Goal: Information Seeking & Learning: Learn about a topic

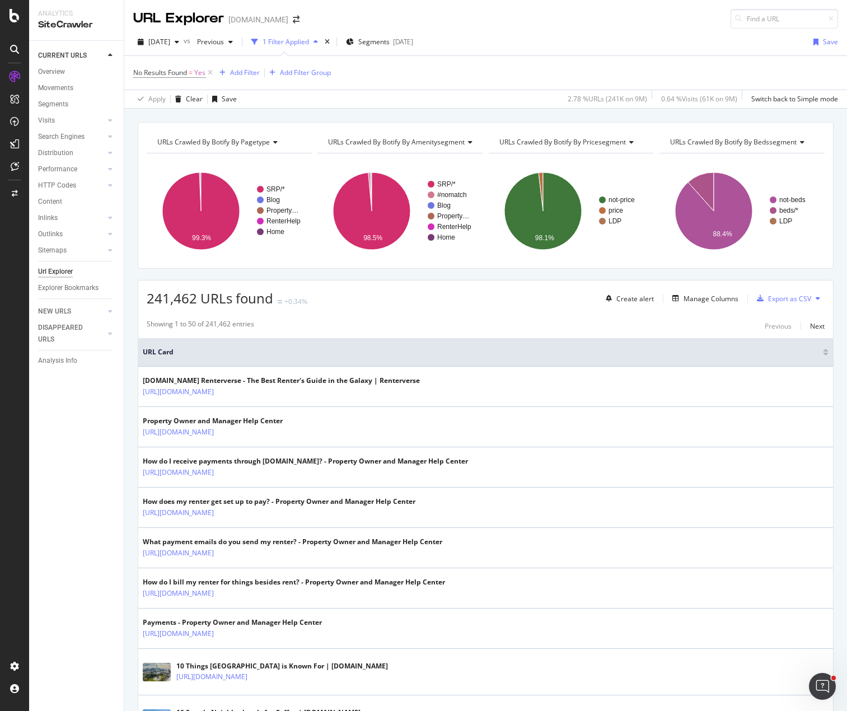
click at [461, 70] on div "No Results Found = Yes Add Filter Add Filter Group" at bounding box center [485, 73] width 705 height 34
click at [518, 35] on div "2025 Sep. 5th vs Previous 1 Filter Applied Segments 2025-09-24 Save" at bounding box center [485, 44] width 723 height 22
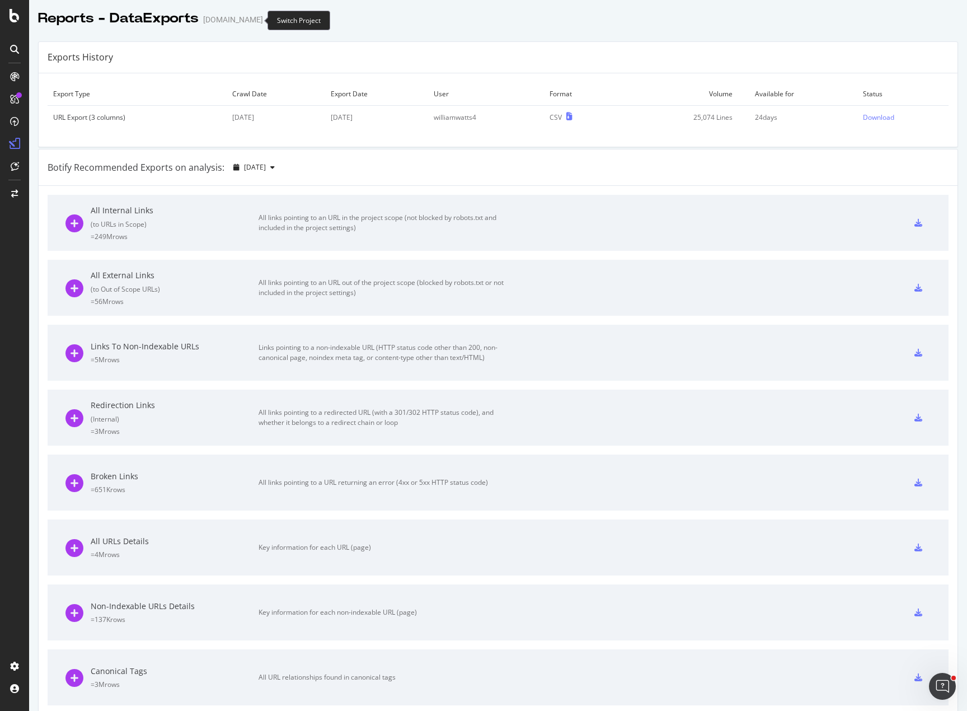
click at [268, 19] on icon "arrow-right-arrow-left" at bounding box center [271, 20] width 7 height 8
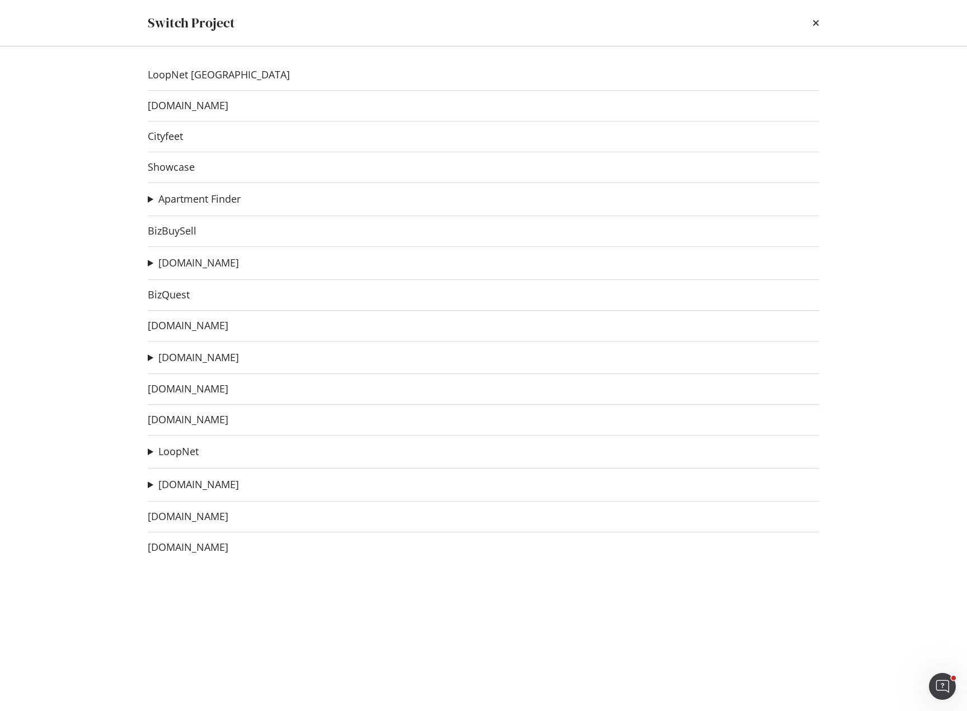
click at [152, 357] on summary "[DOMAIN_NAME]" at bounding box center [193, 357] width 91 height 15
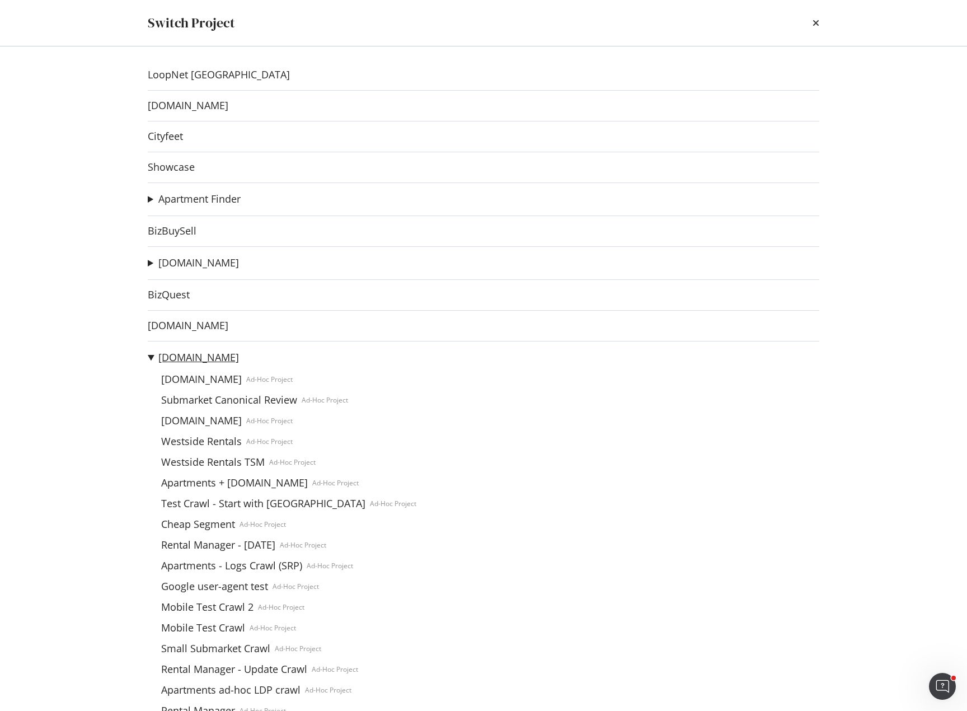
click at [193, 360] on link "[DOMAIN_NAME]" at bounding box center [198, 358] width 81 height 12
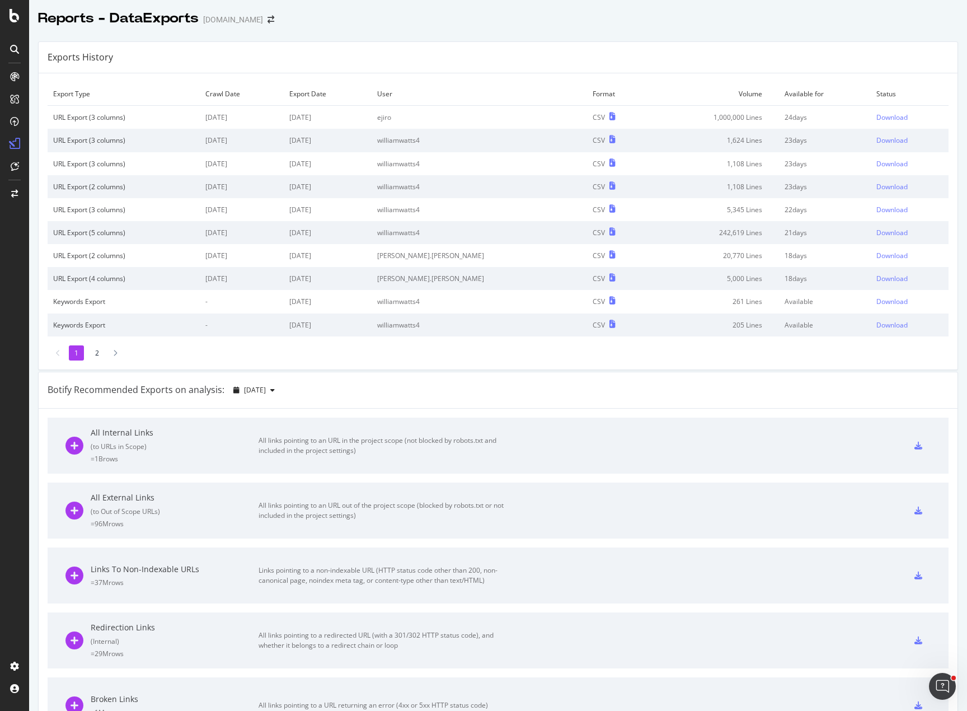
click at [619, 27] on div "Reports - DataExports [DOMAIN_NAME]" at bounding box center [498, 14] width 938 height 28
click at [160, 51] on div "Exports History" at bounding box center [498, 57] width 919 height 31
click at [68, 125] on div "SiteCrawler" at bounding box center [61, 123] width 40 height 11
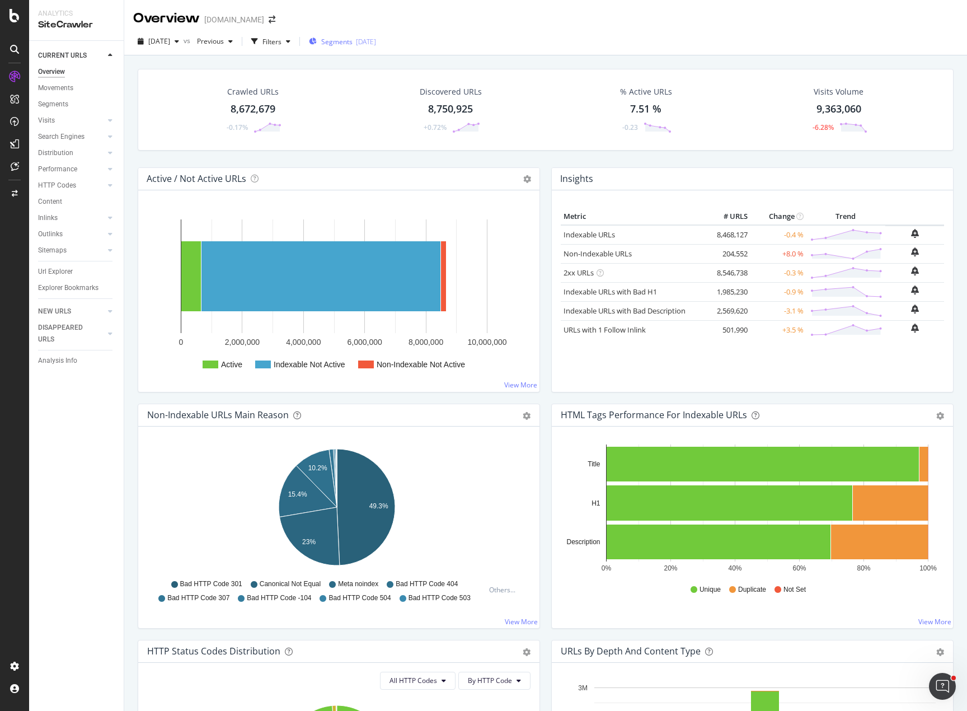
click at [353, 39] on span "Segments" at bounding box center [336, 42] width 31 height 10
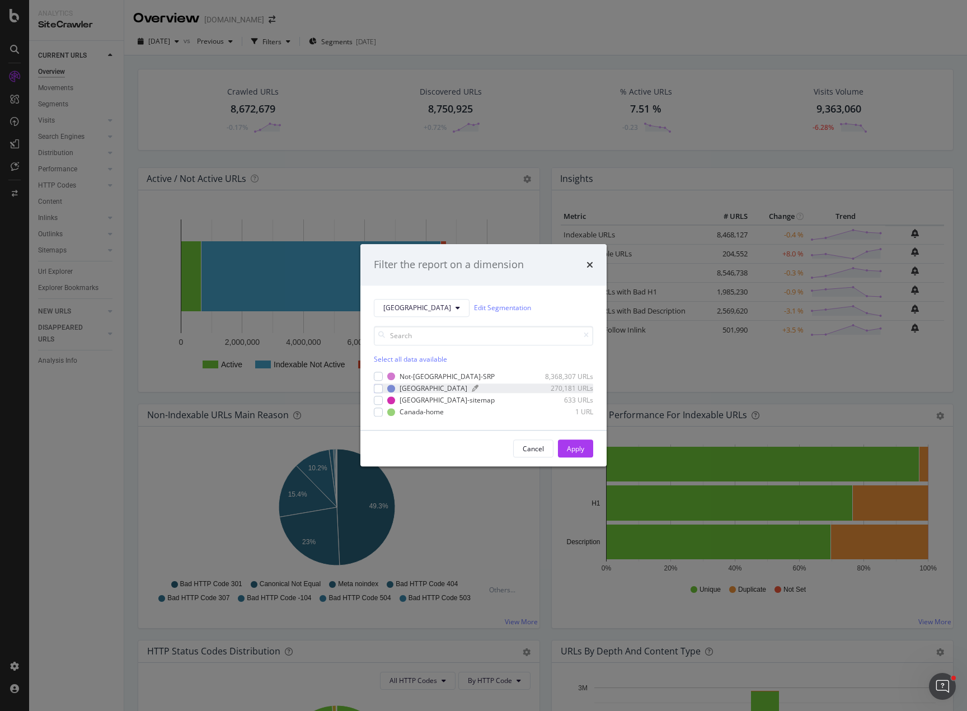
click at [416, 385] on div "[GEOGRAPHIC_DATA]" at bounding box center [434, 388] width 68 height 10
drag, startPoint x: 573, startPoint y: 446, endPoint x: 132, endPoint y: 129, distance: 543.5
click at [572, 446] on div "Apply" at bounding box center [575, 449] width 17 height 10
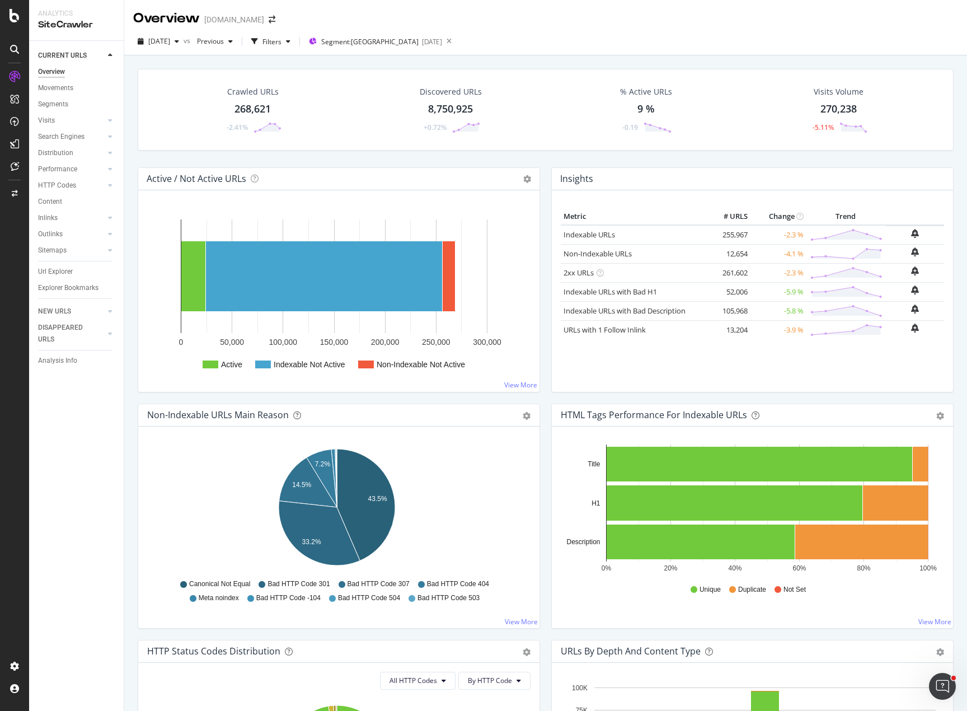
click at [48, 121] on div "Visits" at bounding box center [46, 121] width 17 height 12
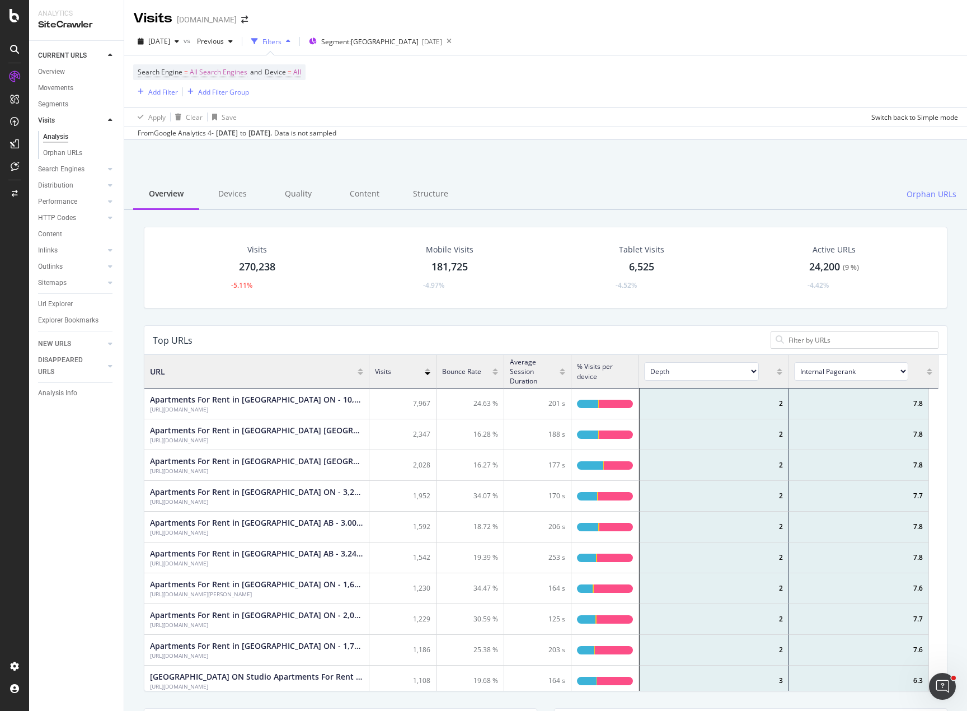
scroll to position [327, 786]
click at [551, 142] on div "Visits From Google Analytics 4 - [DATE] to [DATE]. Data is not sampled. Overvie…" at bounding box center [545, 495] width 843 height 711
click at [415, 161] on div at bounding box center [546, 169] width 816 height 48
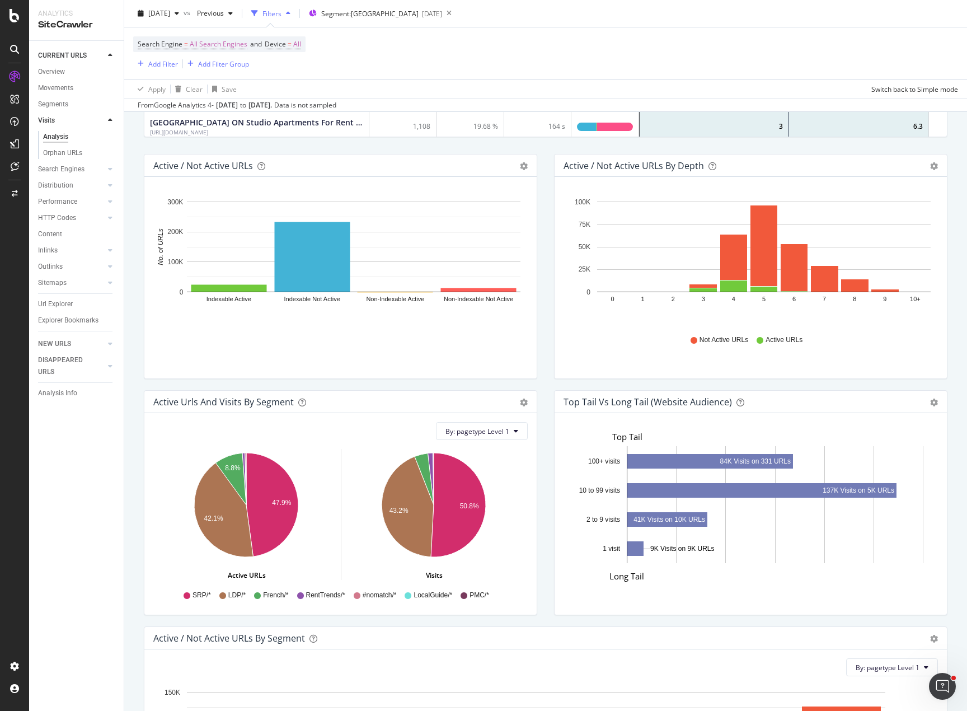
scroll to position [560, 0]
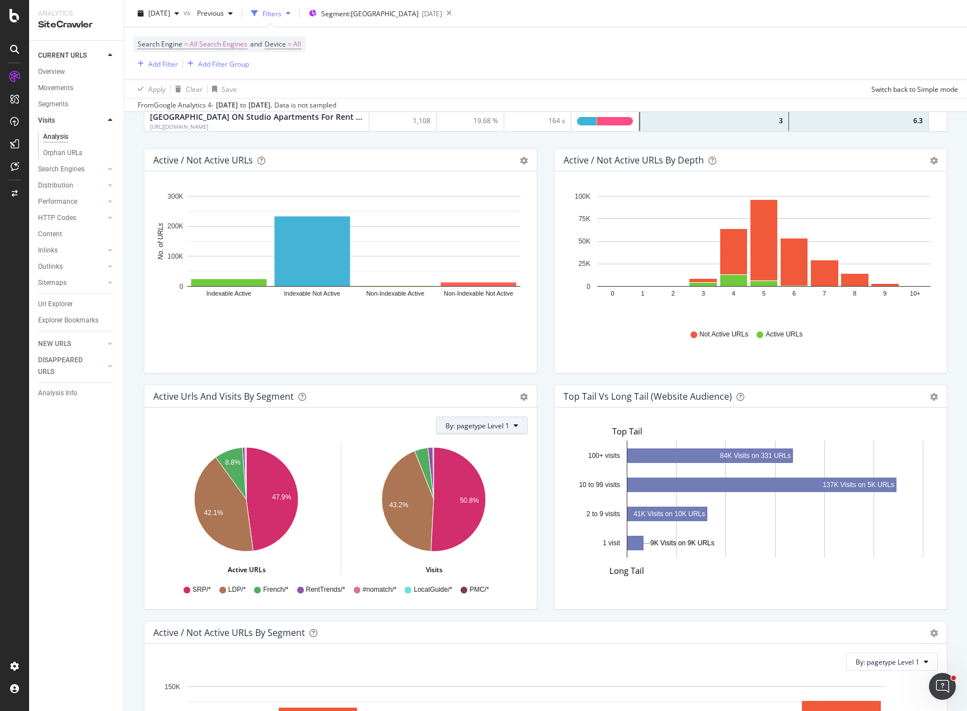
click at [488, 427] on span "By: pagetype Level 1" at bounding box center [478, 426] width 64 height 10
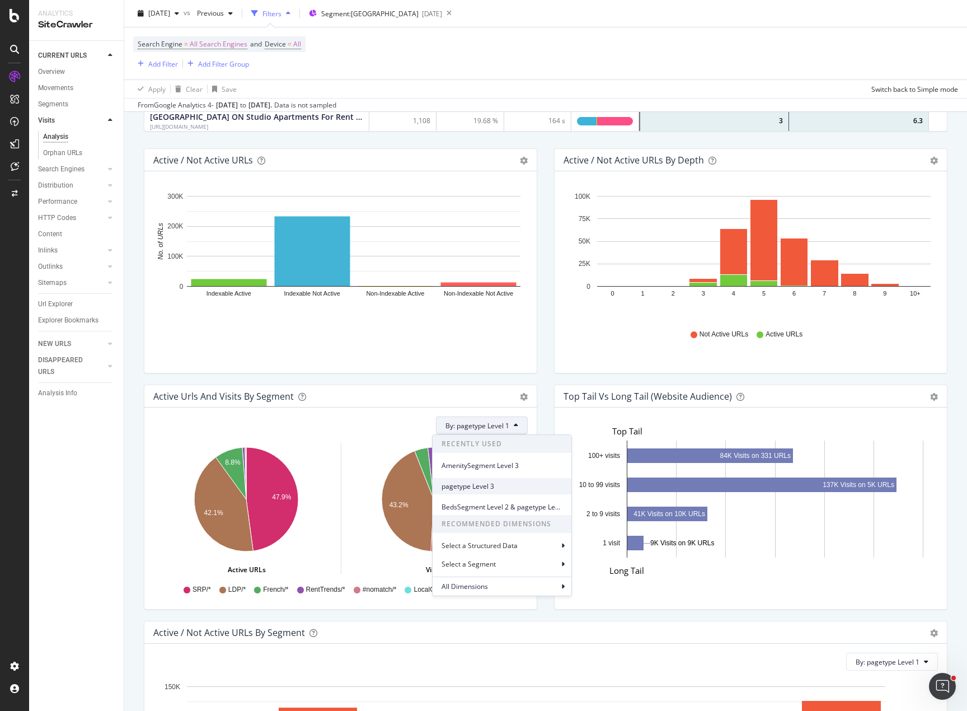
click at [492, 487] on span "pagetype Level 3" at bounding box center [502, 486] width 121 height 10
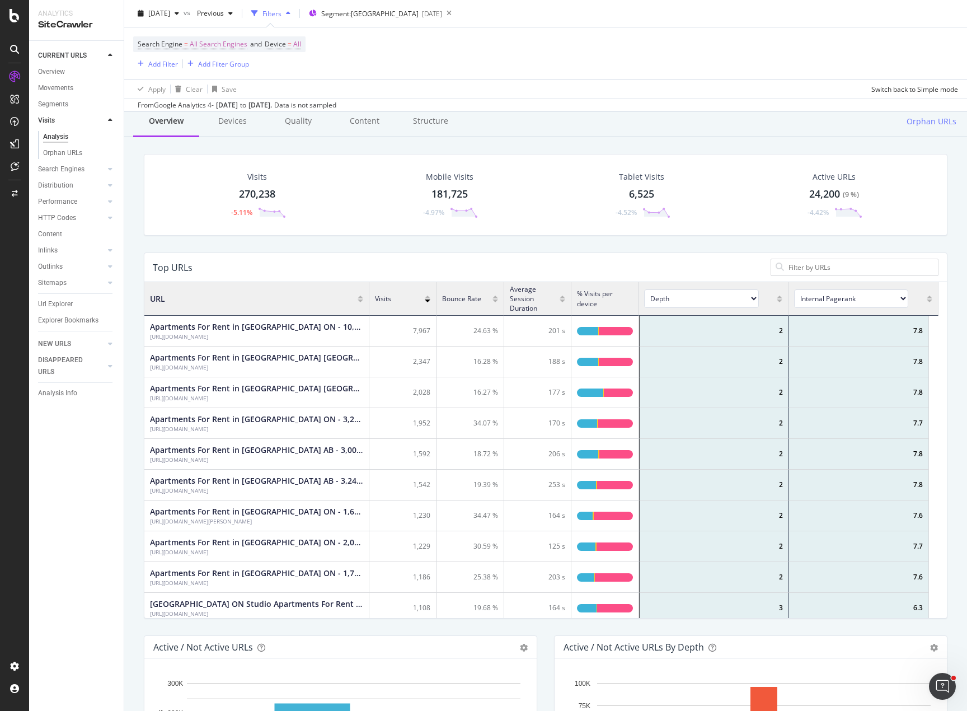
scroll to position [0, 0]
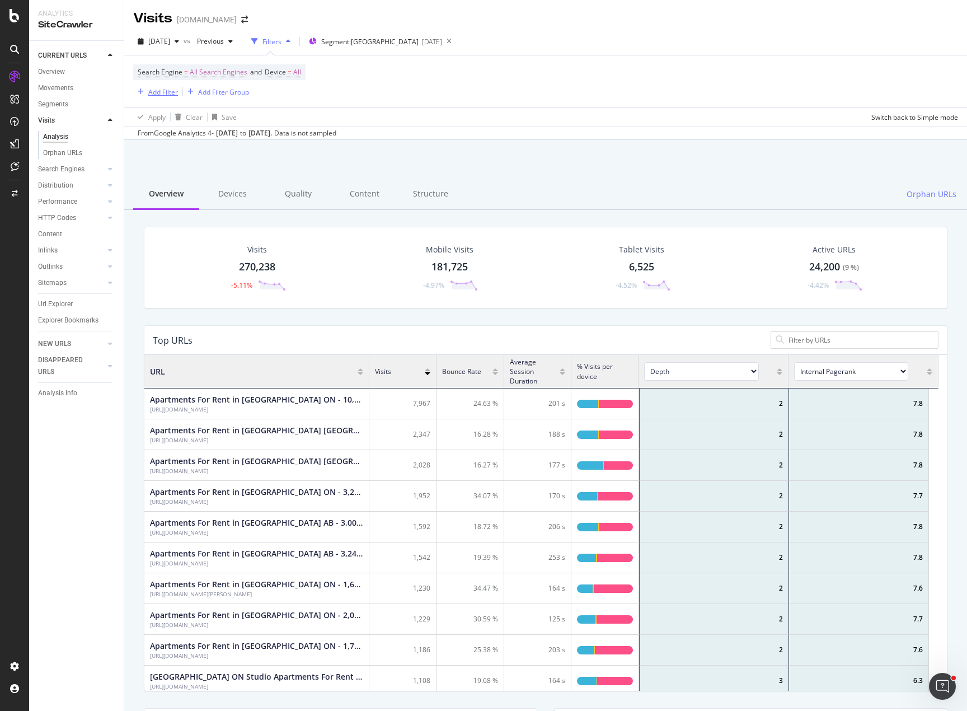
click at [161, 93] on div "Add Filter" at bounding box center [163, 92] width 30 height 10
drag, startPoint x: 183, startPoint y: 90, endPoint x: 106, endPoint y: 86, distance: 76.8
click at [106, 90] on body "Analytics SiteCrawler CURRENT URLS Overview Movements Segments Visits Analysis …" at bounding box center [483, 355] width 967 height 711
type input "z"
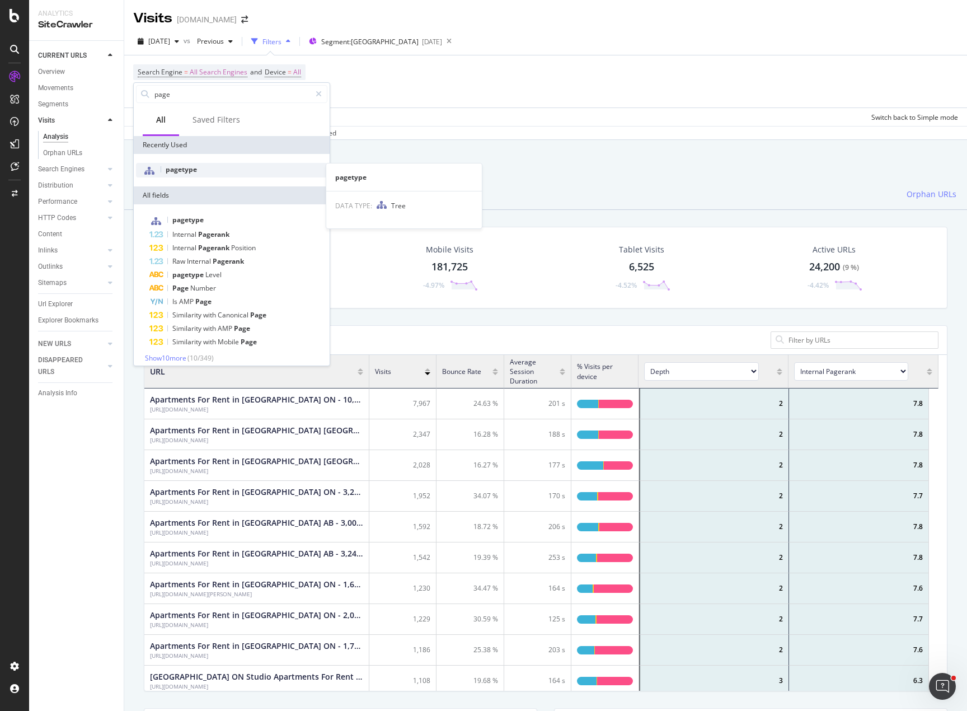
type input "page"
click at [224, 164] on div "pagetype" at bounding box center [231, 170] width 191 height 15
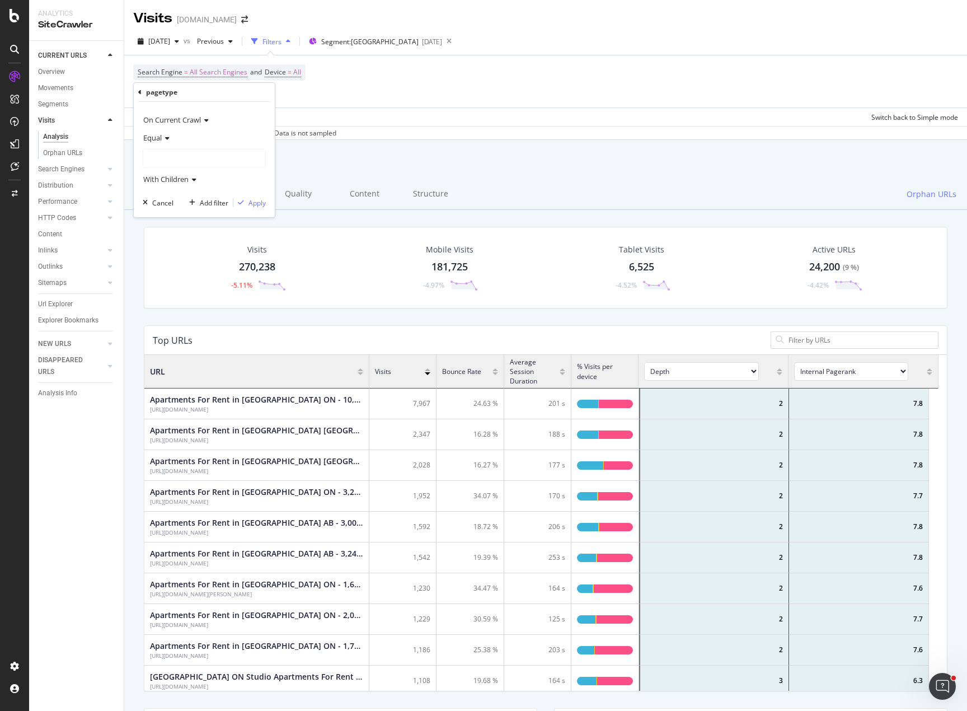
drag, startPoint x: 170, startPoint y: 150, endPoint x: 185, endPoint y: 154, distance: 15.8
click at [170, 151] on div at bounding box center [204, 158] width 122 height 18
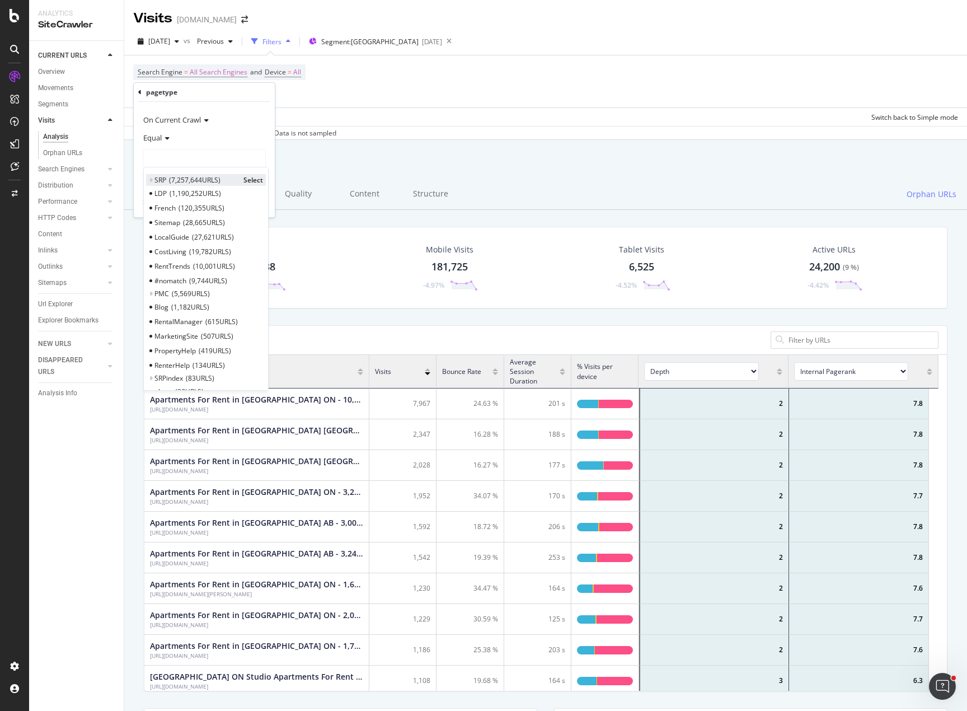
click at [151, 181] on icon at bounding box center [151, 180] width 4 height 7
click at [157, 206] on icon at bounding box center [156, 206] width 4 height 7
click at [156, 206] on icon at bounding box center [156, 206] width 4 height 7
click at [155, 258] on icon at bounding box center [156, 259] width 4 height 7
click at [243, 258] on span "Select" at bounding box center [253, 260] width 20 height 10
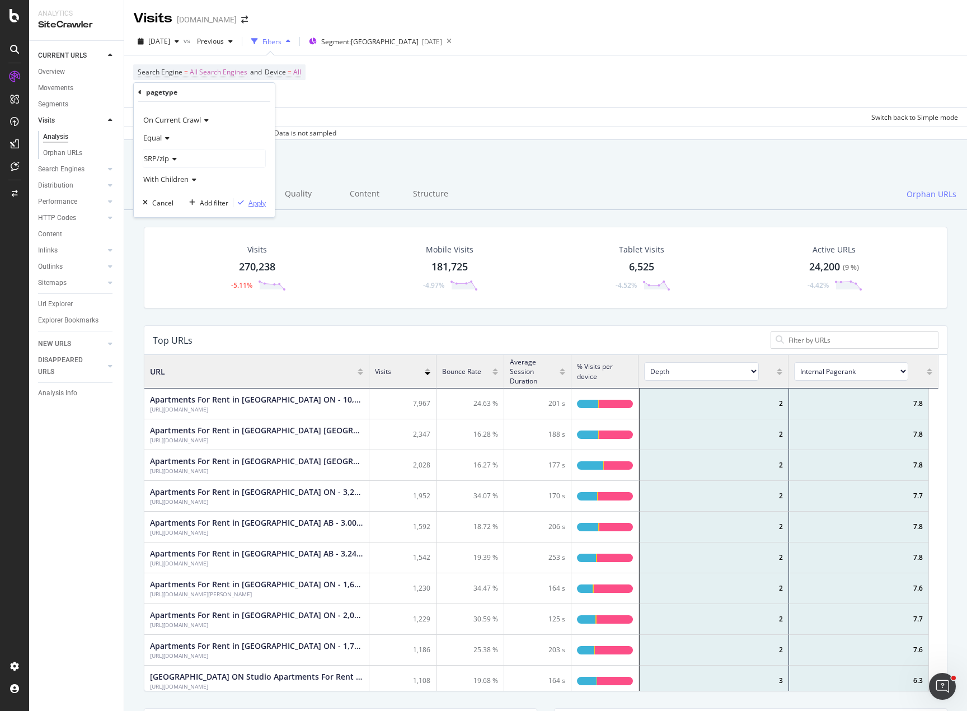
click at [253, 203] on div "Apply" at bounding box center [257, 203] width 17 height 10
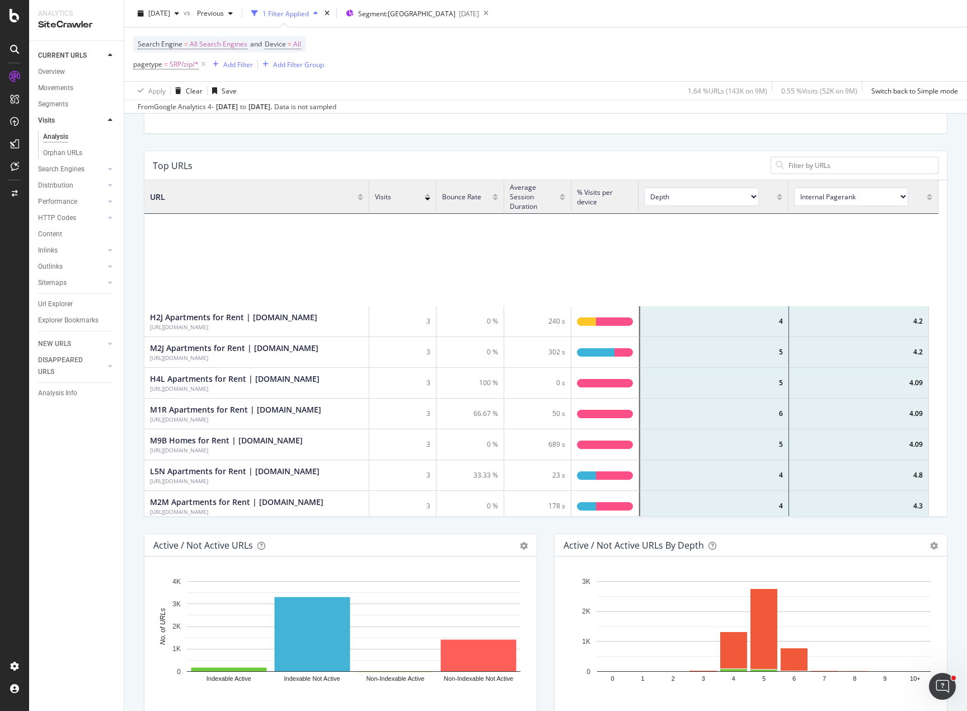
scroll to position [448, 0]
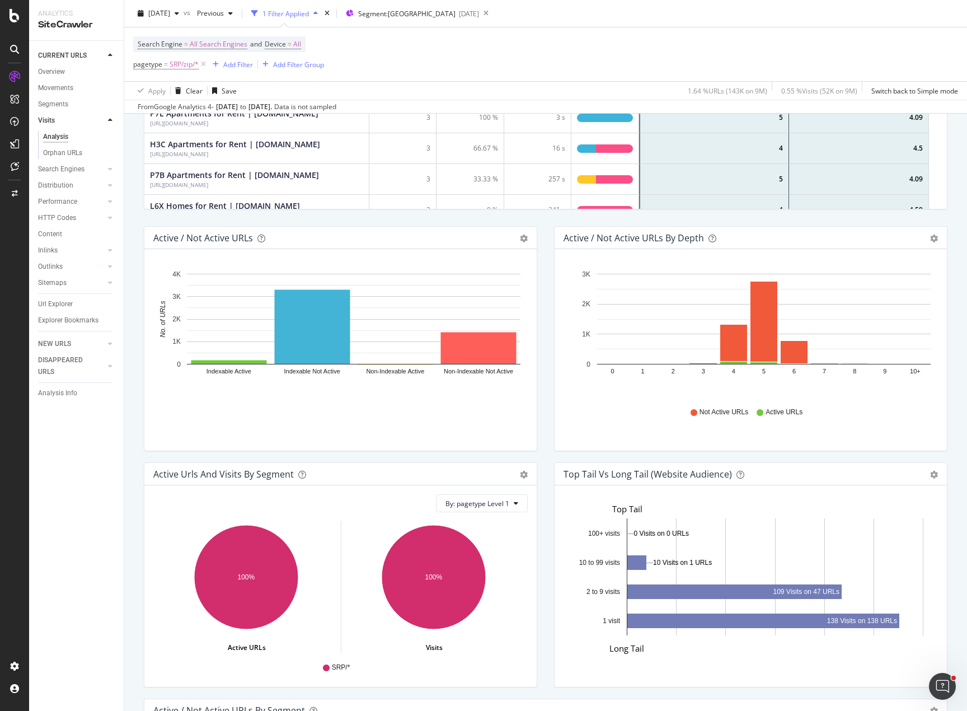
click at [104, 490] on div "CURRENT URLS Overview Movements Segments Visits Analysis Orphan URLs Search Eng…" at bounding box center [76, 376] width 95 height 670
click at [610, 48] on div "Search Engine = All Search Engines and Device = All pagetype = SRP/zip/* Add Fi…" at bounding box center [545, 54] width 825 height 54
click at [526, 57] on div "Search Engine = All Search Engines and Device = All pagetype = SRP/zip/* Add Fi…" at bounding box center [545, 54] width 825 height 54
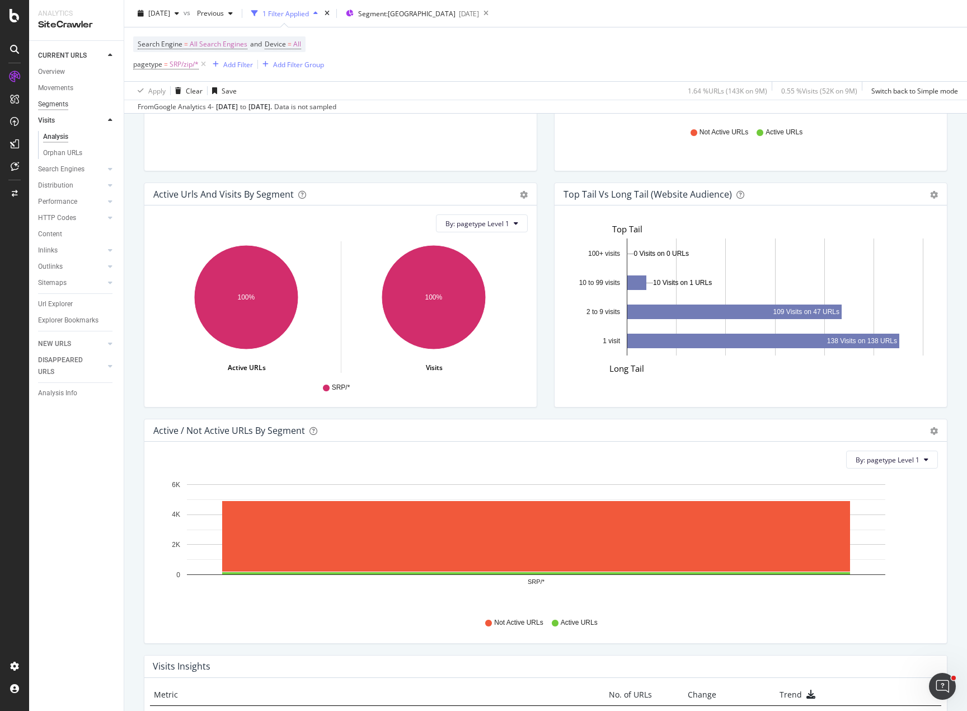
scroll to position [764, 0]
click at [54, 104] on div "Segments" at bounding box center [53, 105] width 30 height 12
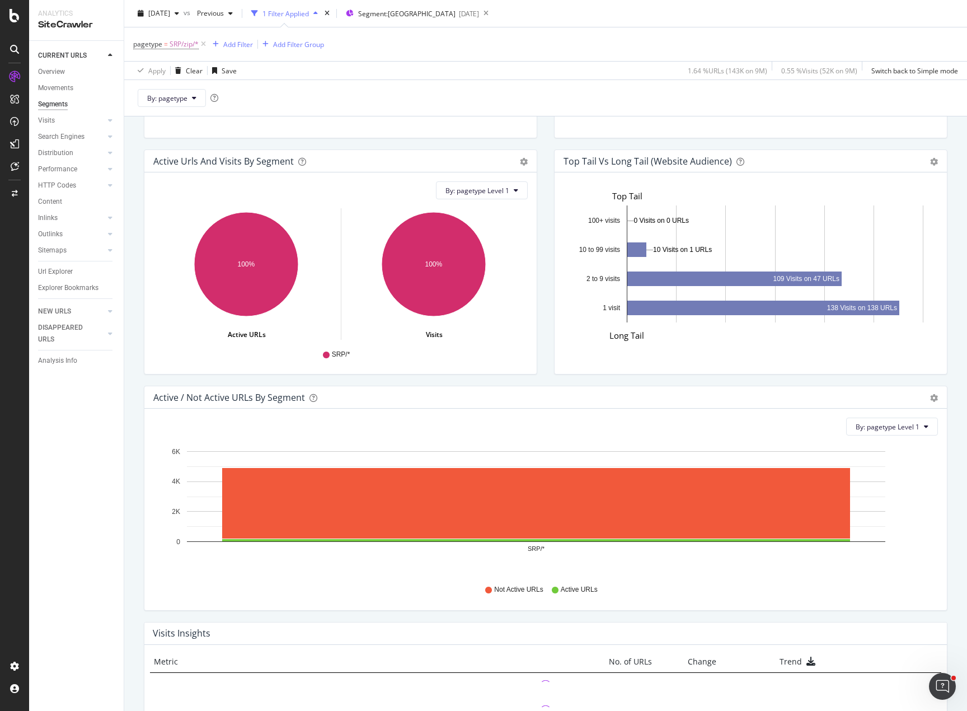
scroll to position [766, 0]
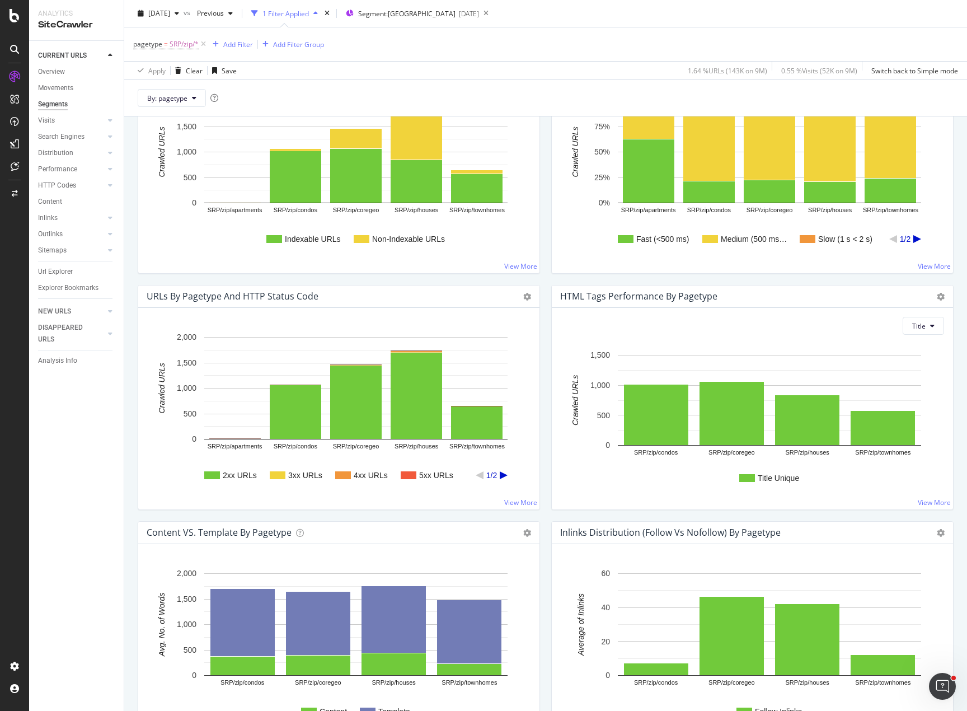
click at [455, 55] on div "pagetype = SRP/zip/* Add Filter Add Filter Group" at bounding box center [545, 44] width 825 height 34
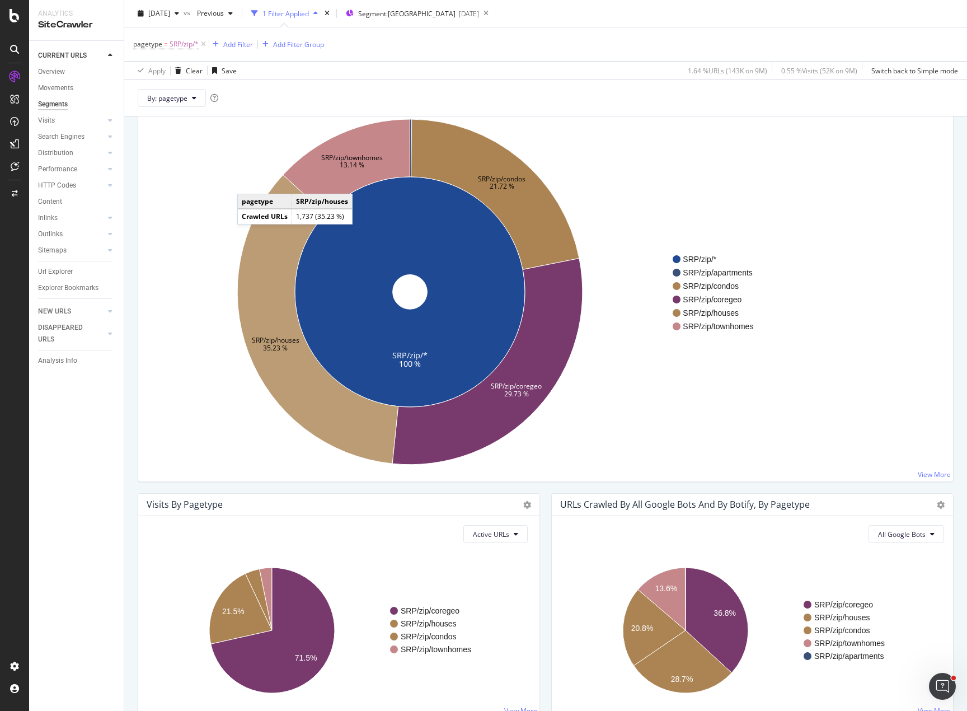
scroll to position [0, 0]
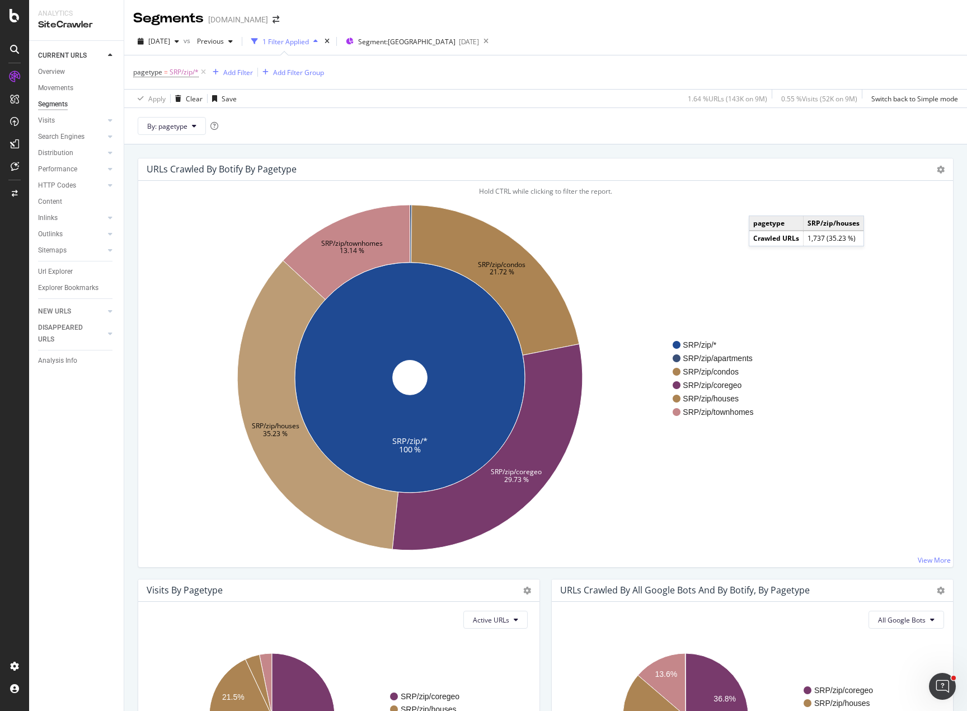
click at [48, 119] on div "Visits" at bounding box center [46, 121] width 17 height 12
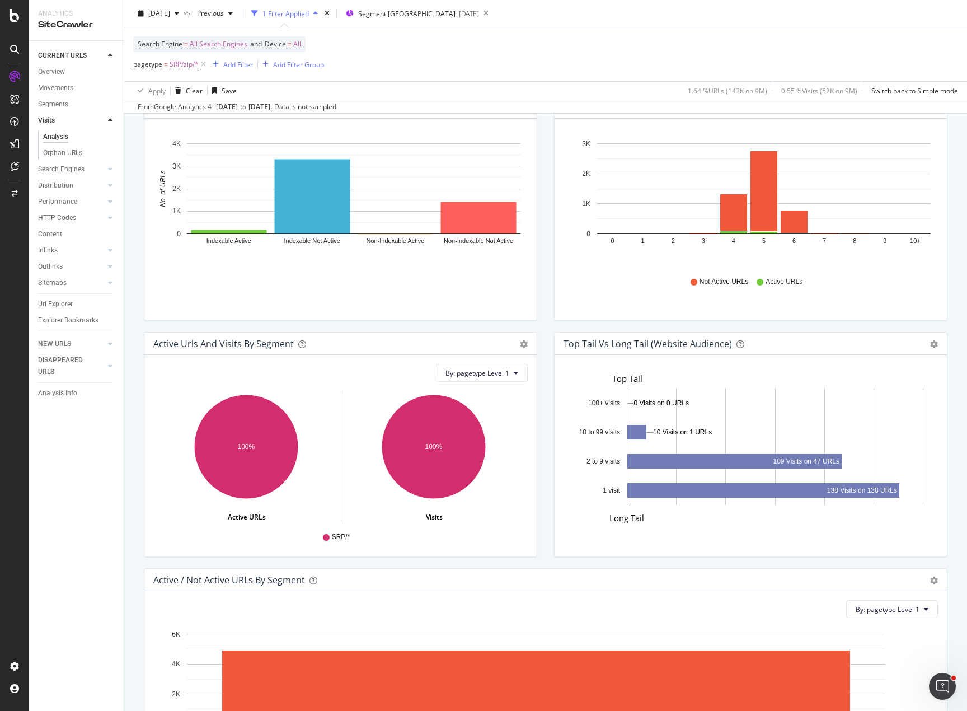
scroll to position [616, 0]
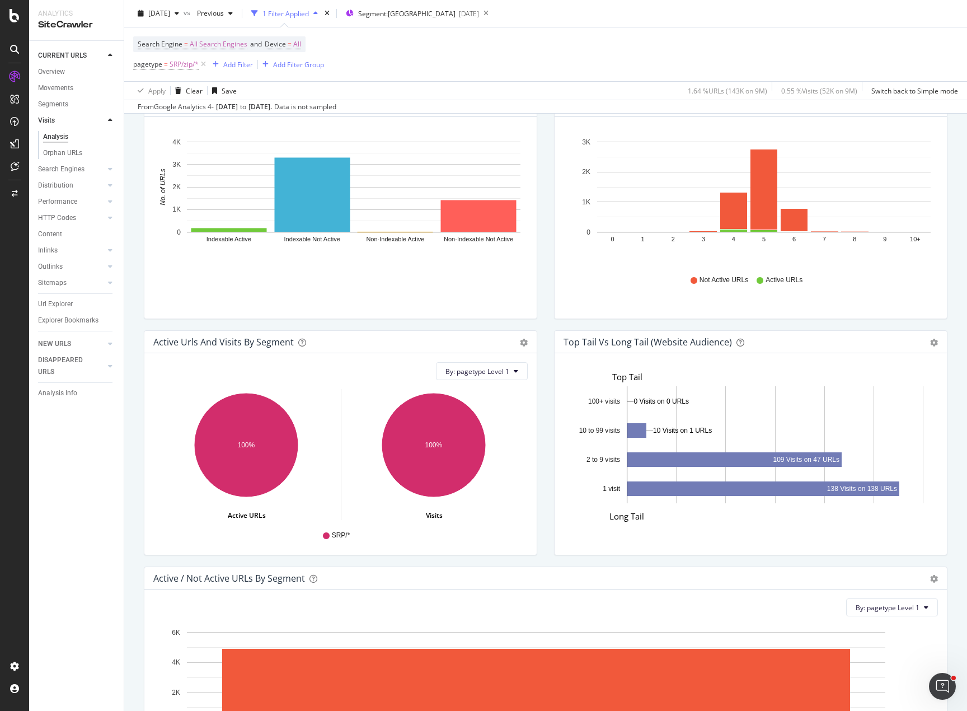
drag, startPoint x: 546, startPoint y: 144, endPoint x: 542, endPoint y: 152, distance: 8.5
click at [546, 145] on div "Active / Not Active URLs by Depth Bar (by Value) Bar (by Percentage) Table Expo…" at bounding box center [751, 212] width 410 height 236
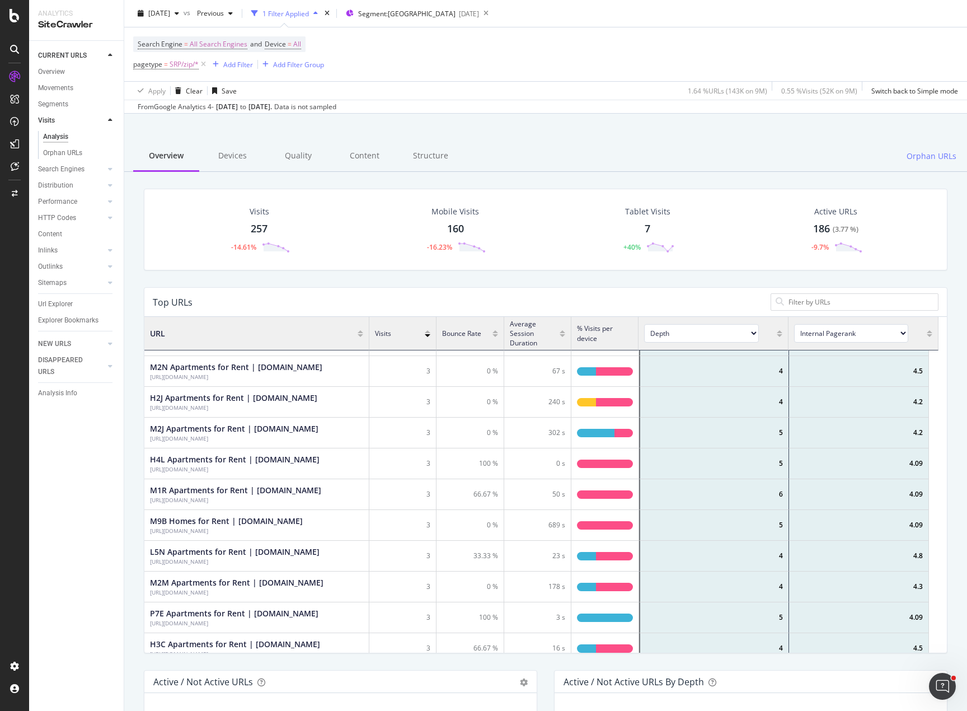
scroll to position [0, 0]
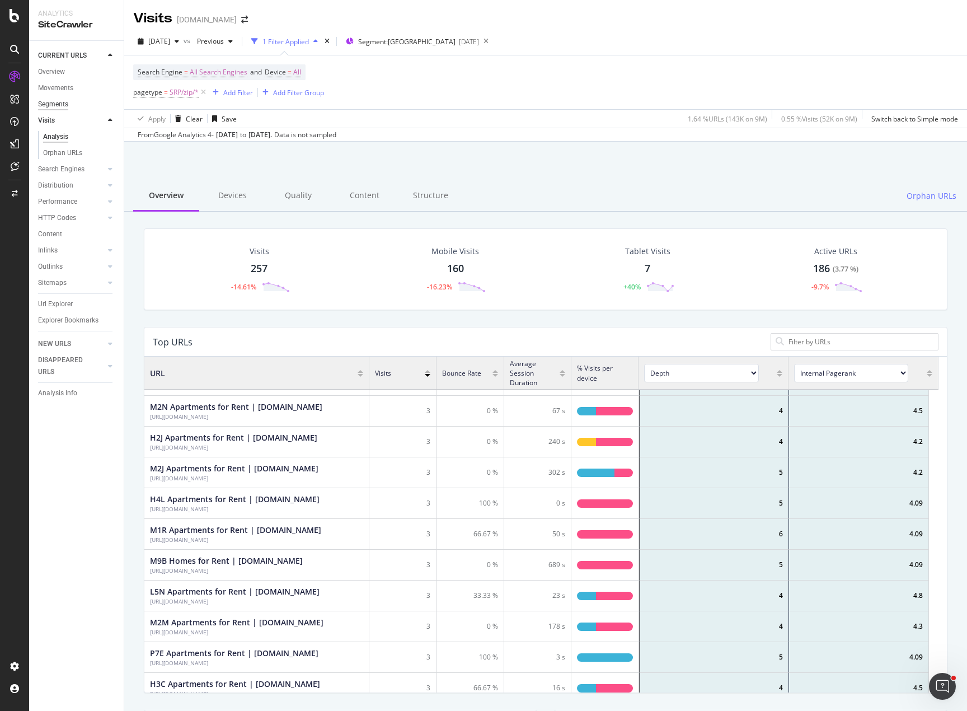
click at [53, 105] on div "Segments" at bounding box center [53, 105] width 30 height 12
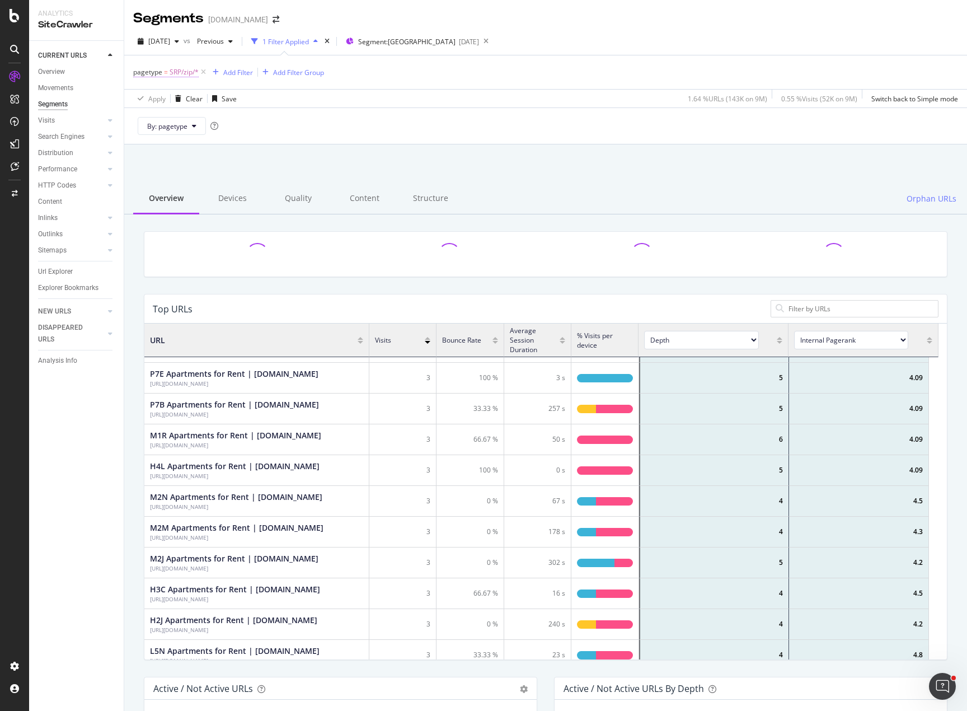
click at [54, 76] on div "Overview" at bounding box center [51, 72] width 27 height 12
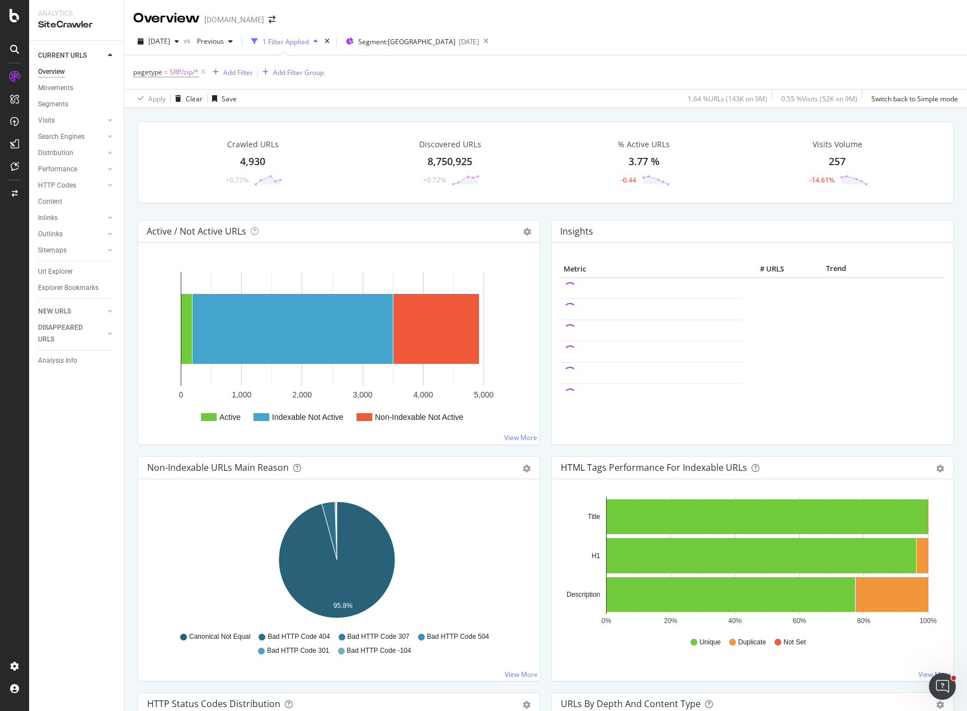
click at [538, 217] on div "Crawled URLs 4,930 +0.73% Discovered URLs 8,750,925 +0.72% % Active URLs 3.77 %…" at bounding box center [545, 170] width 827 height 99
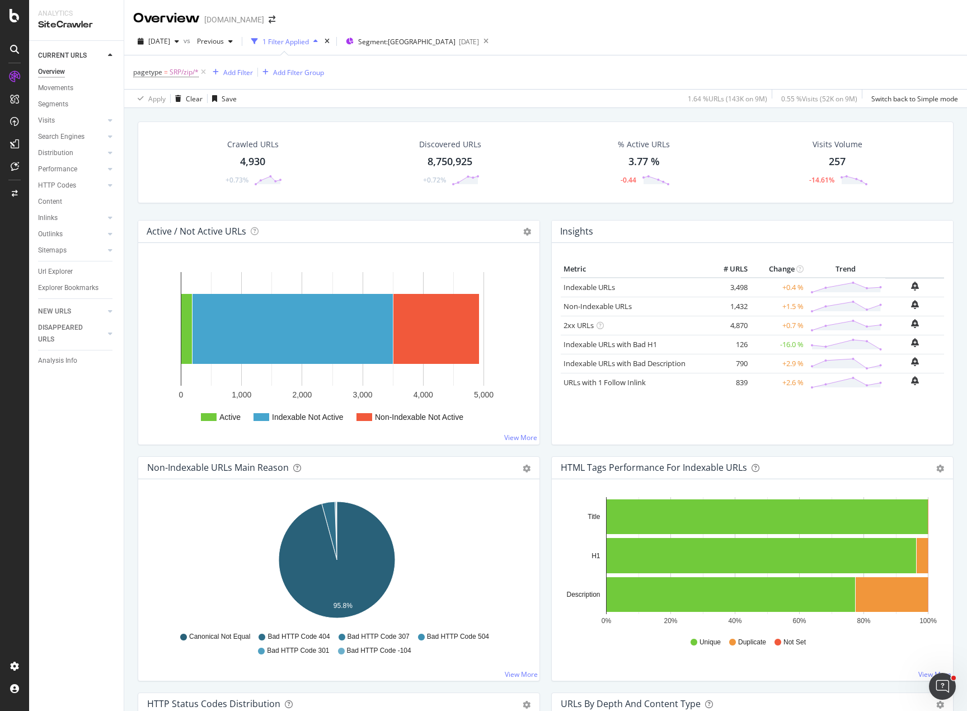
click at [607, 32] on div "[DATE] vs Previous 1 Filter Applied Segment: [GEOGRAPHIC_DATA] [DATE] pagetype …" at bounding box center [545, 68] width 843 height 80
